Goal: Download file/media

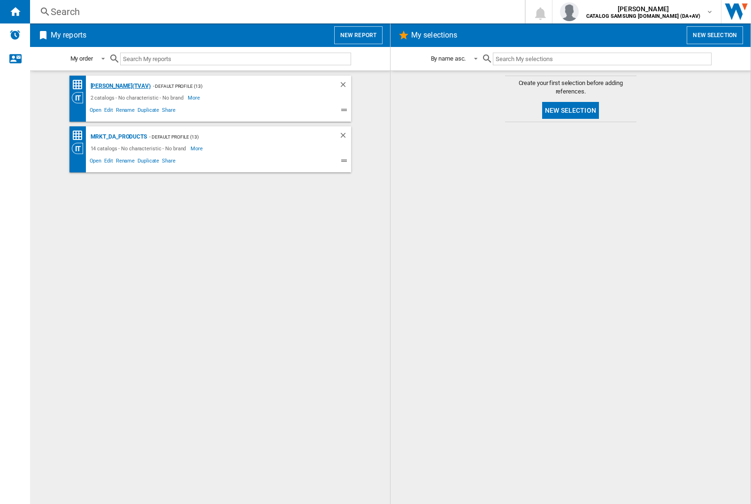
click at [104, 86] on div "[PERSON_NAME](TVAV)" at bounding box center [119, 86] width 62 height 12
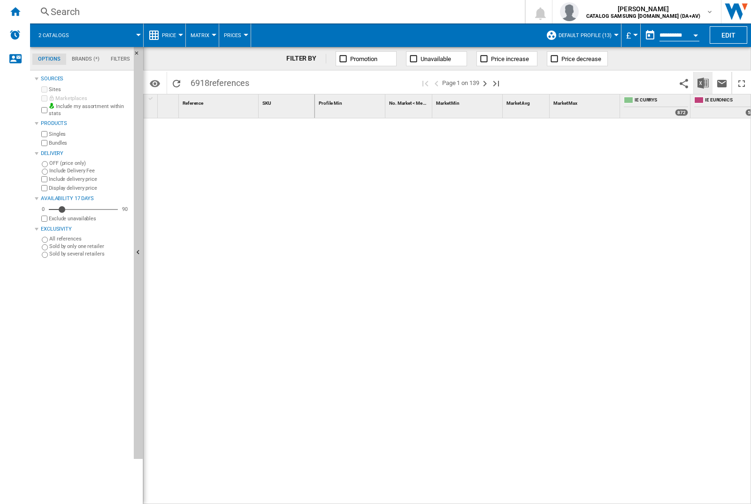
click at [703, 83] on img "Download in Excel" at bounding box center [703, 82] width 11 height 11
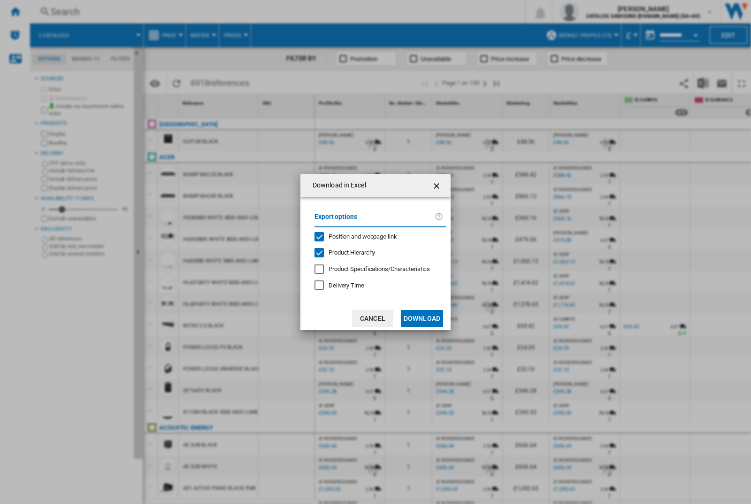
click at [377, 236] on span "Position and webpage link" at bounding box center [363, 236] width 69 height 7
click at [422, 318] on button "Download" at bounding box center [422, 318] width 42 height 17
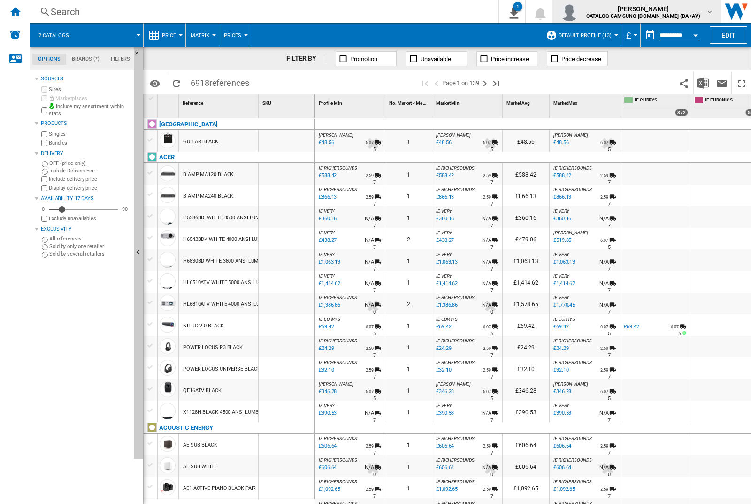
click at [579, 12] on img "button" at bounding box center [569, 11] width 19 height 19
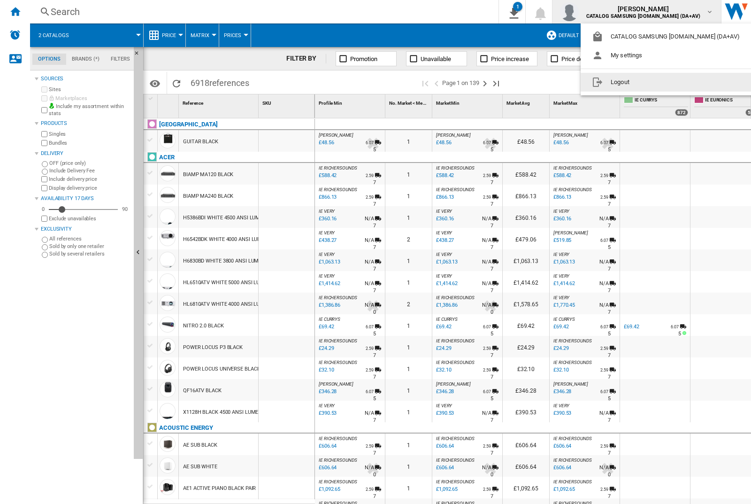
click at [653, 82] on button "Logout" at bounding box center [668, 82] width 174 height 19
